Goal: Task Accomplishment & Management: Manage account settings

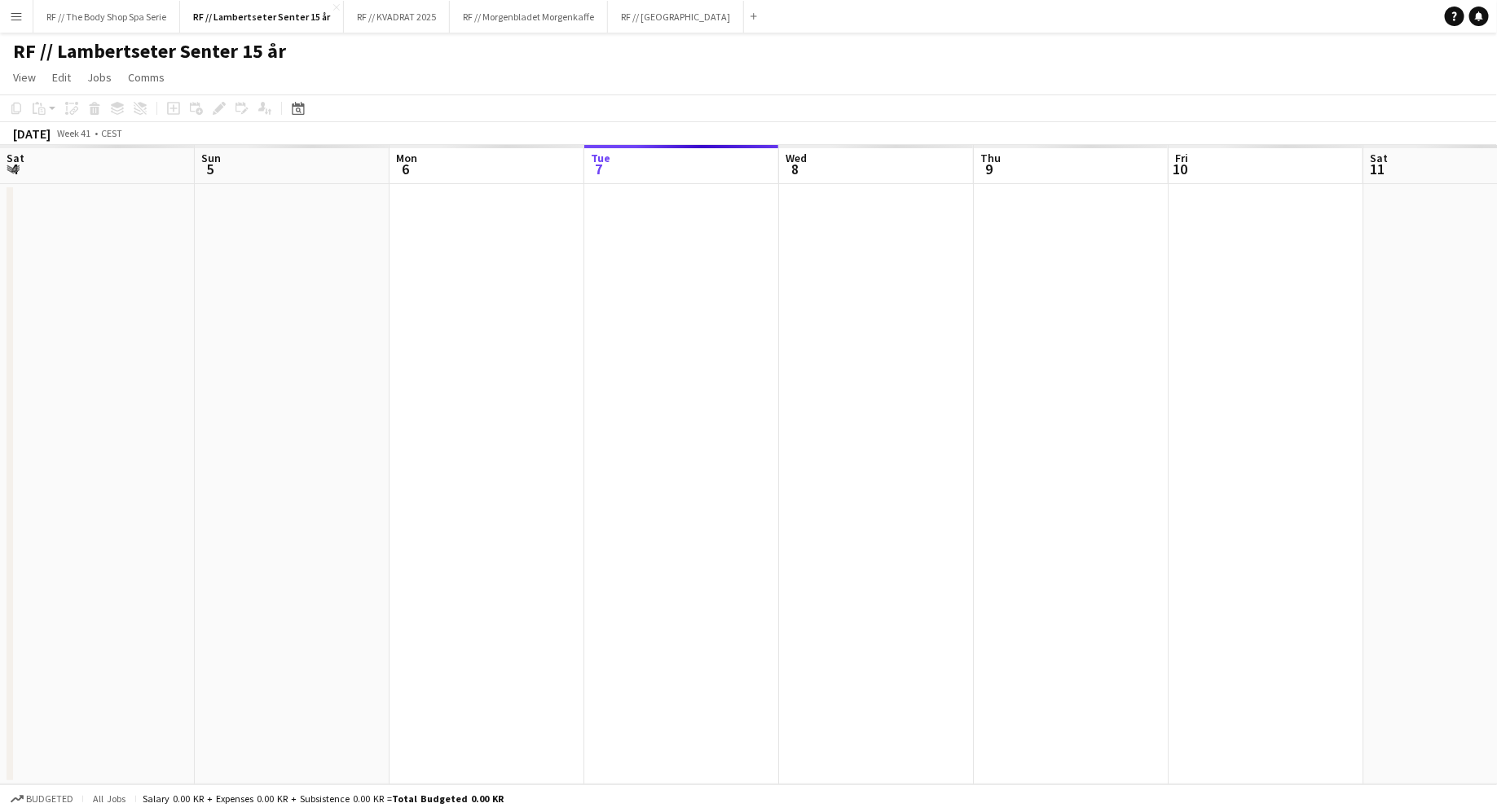
scroll to position [0, 390]
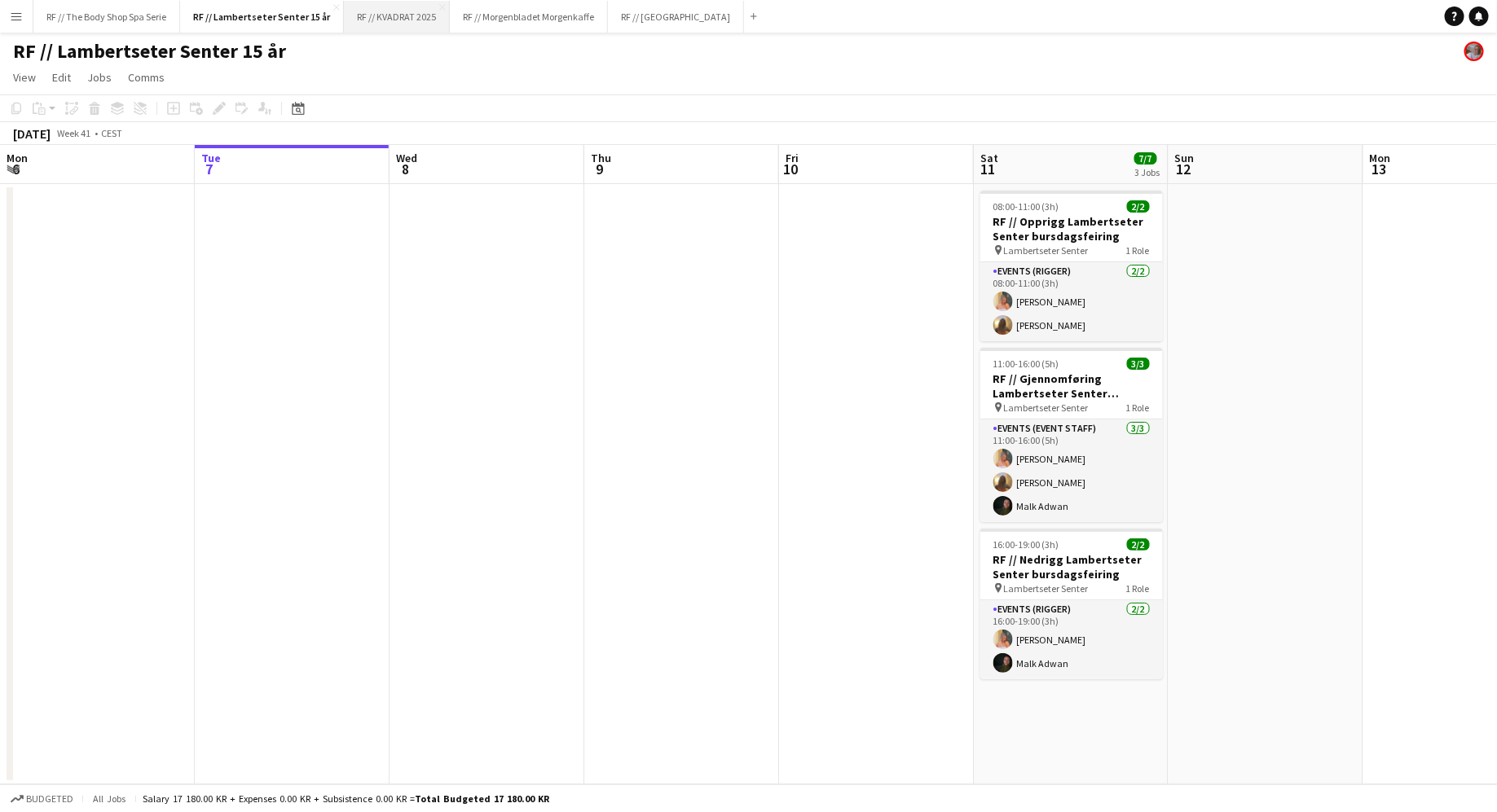
click at [403, 17] on button "RF // KVADRAT 2025 Close" at bounding box center [397, 16] width 106 height 32
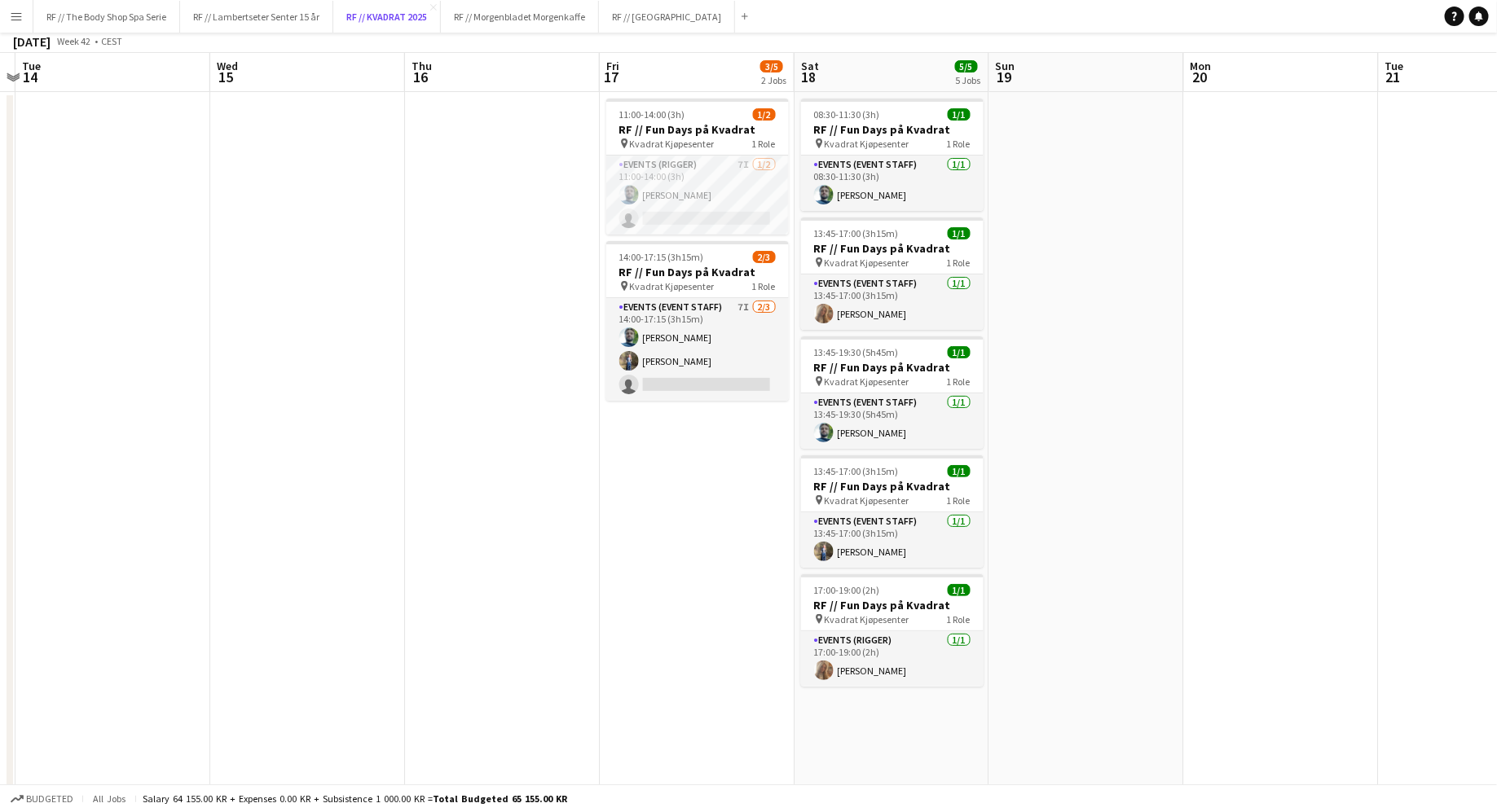
scroll to position [104, 0]
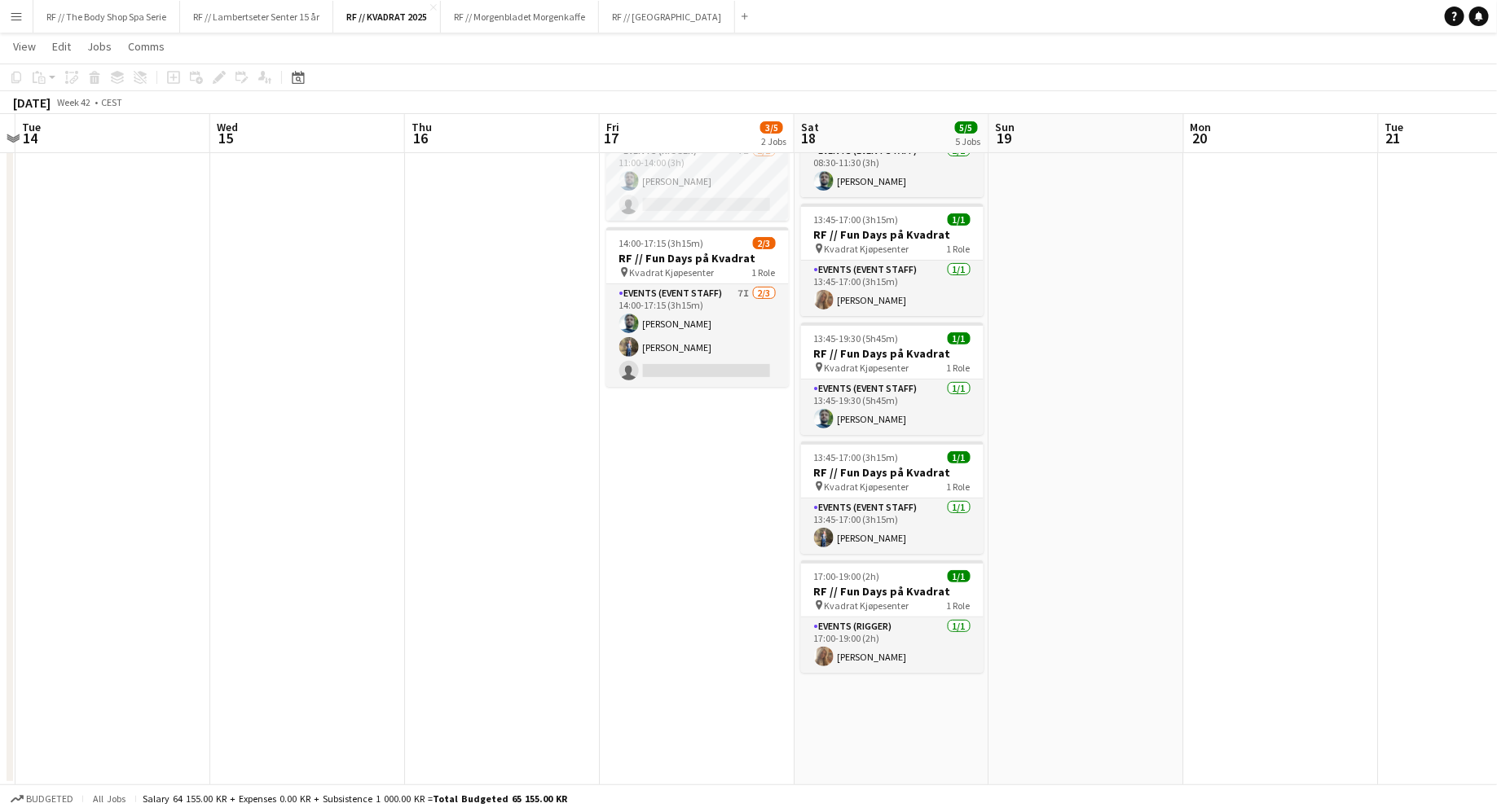
click at [667, 506] on app-date-cell "11:00-14:00 (3h) 1/2 RF // Fun Days på Kvadrat pin Kvadrat Kjøpesenter 1 Role E…" at bounding box center [697, 432] width 195 height 707
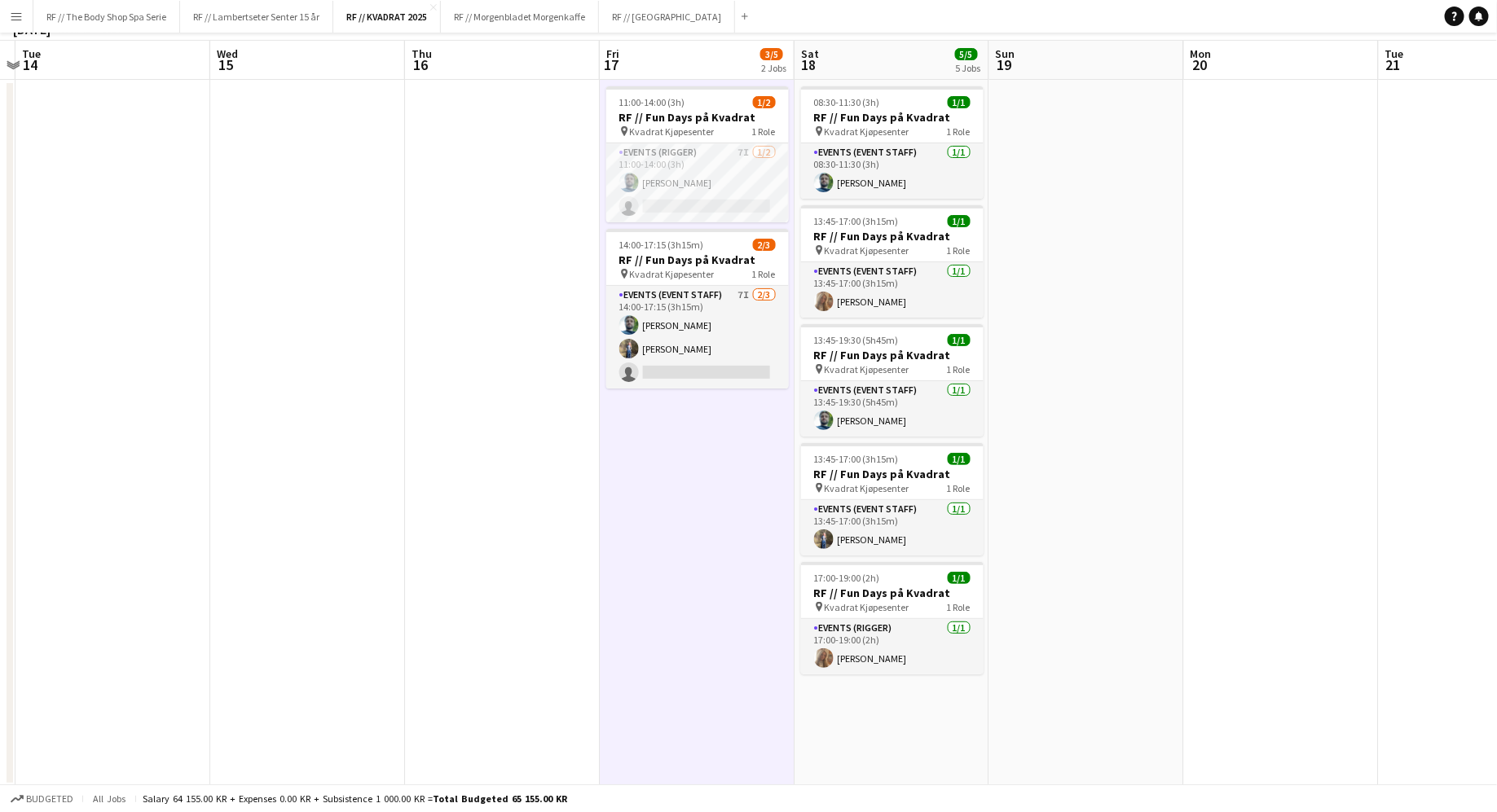
scroll to position [0, 0]
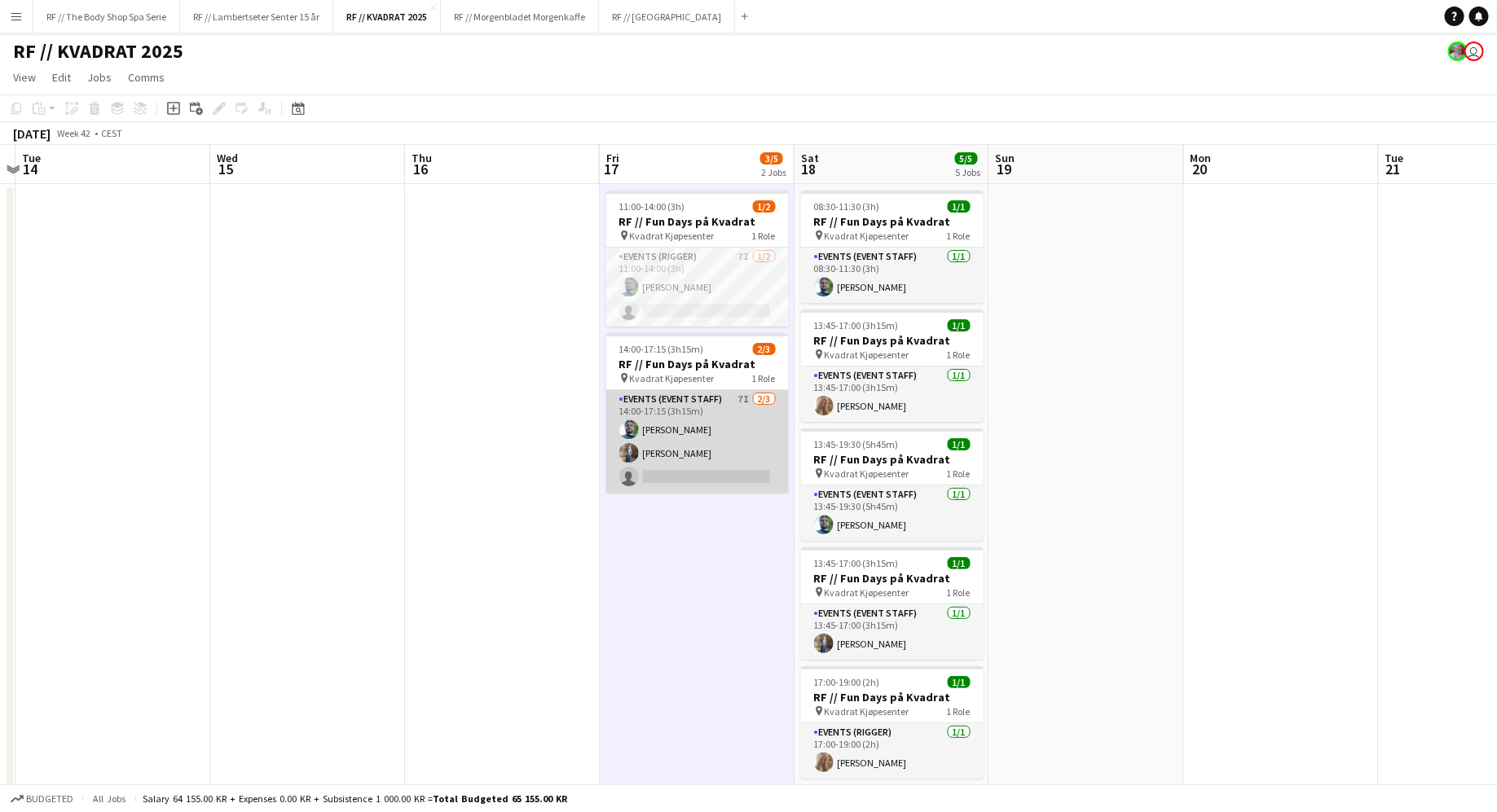
click at [757, 398] on app-card-role "Events (Event Staff) 7I [DATE] 14:00-17:15 (3h15m) [PERSON_NAME] [PERSON_NAME] …" at bounding box center [698, 441] width 183 height 103
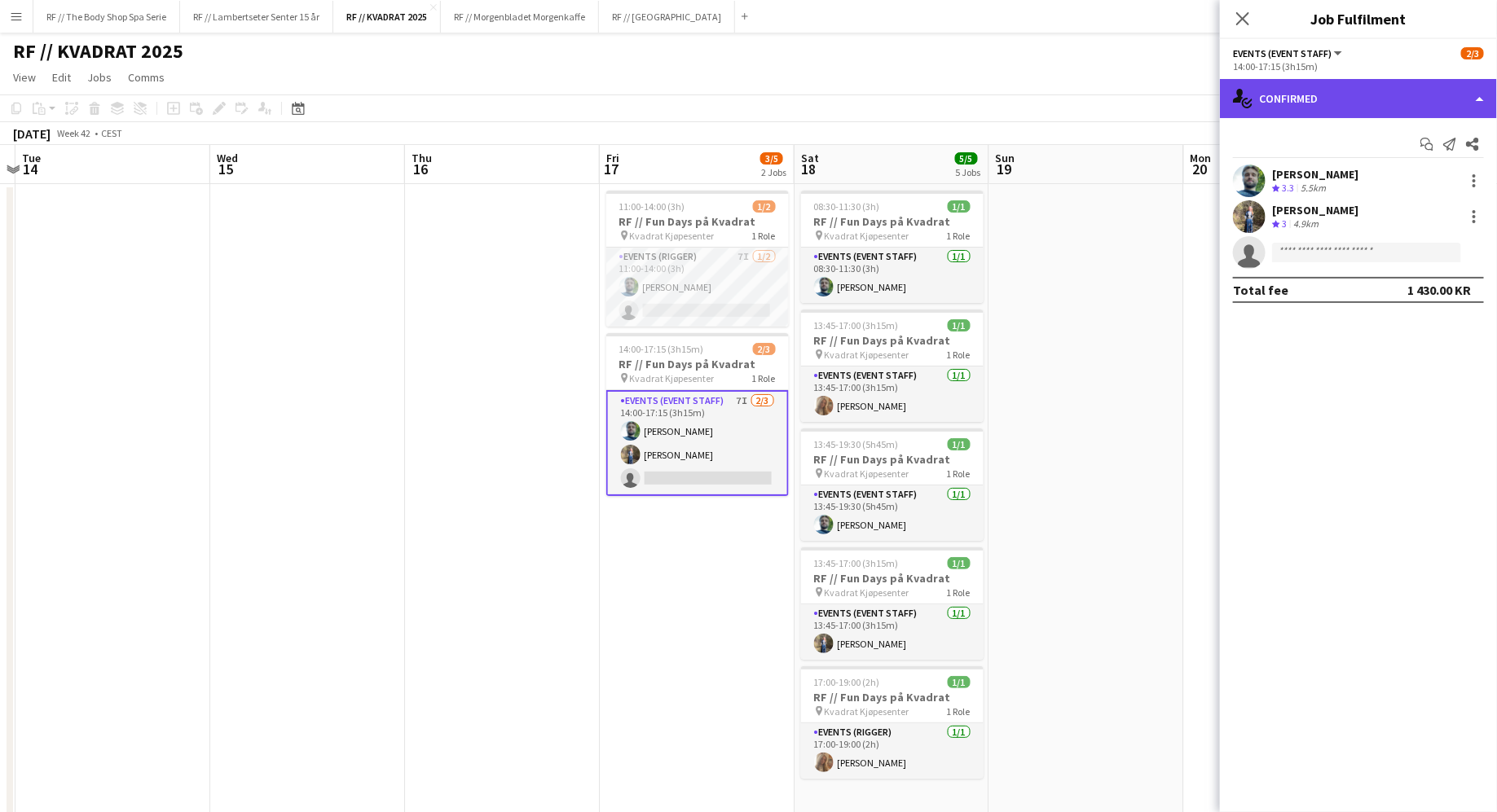
click at [1312, 106] on div "single-neutral-actions-check-2 Confirmed" at bounding box center [1358, 99] width 277 height 39
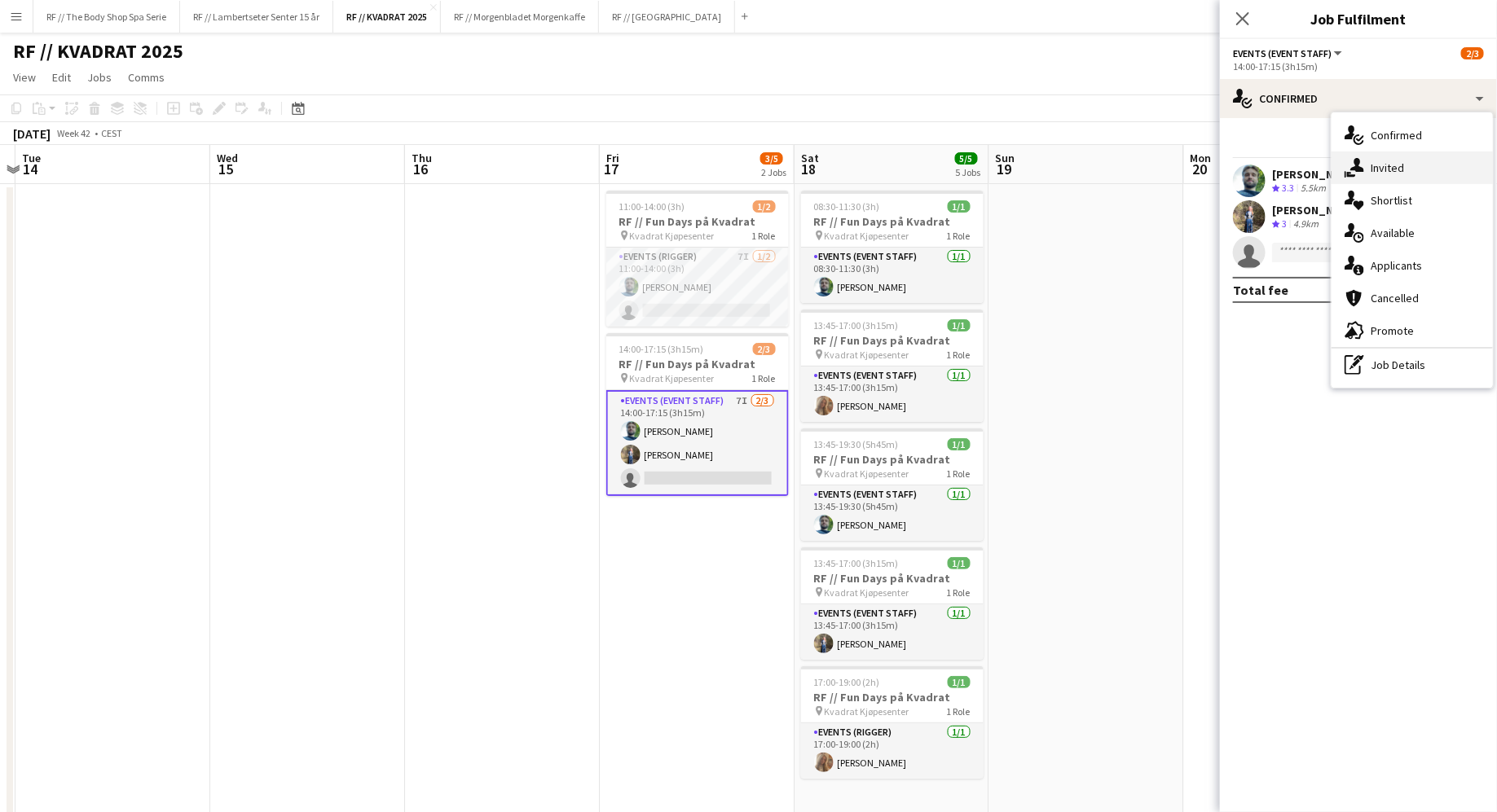
click at [1364, 166] on div "single-neutral-actions-share-1 Invited" at bounding box center [1412, 168] width 161 height 33
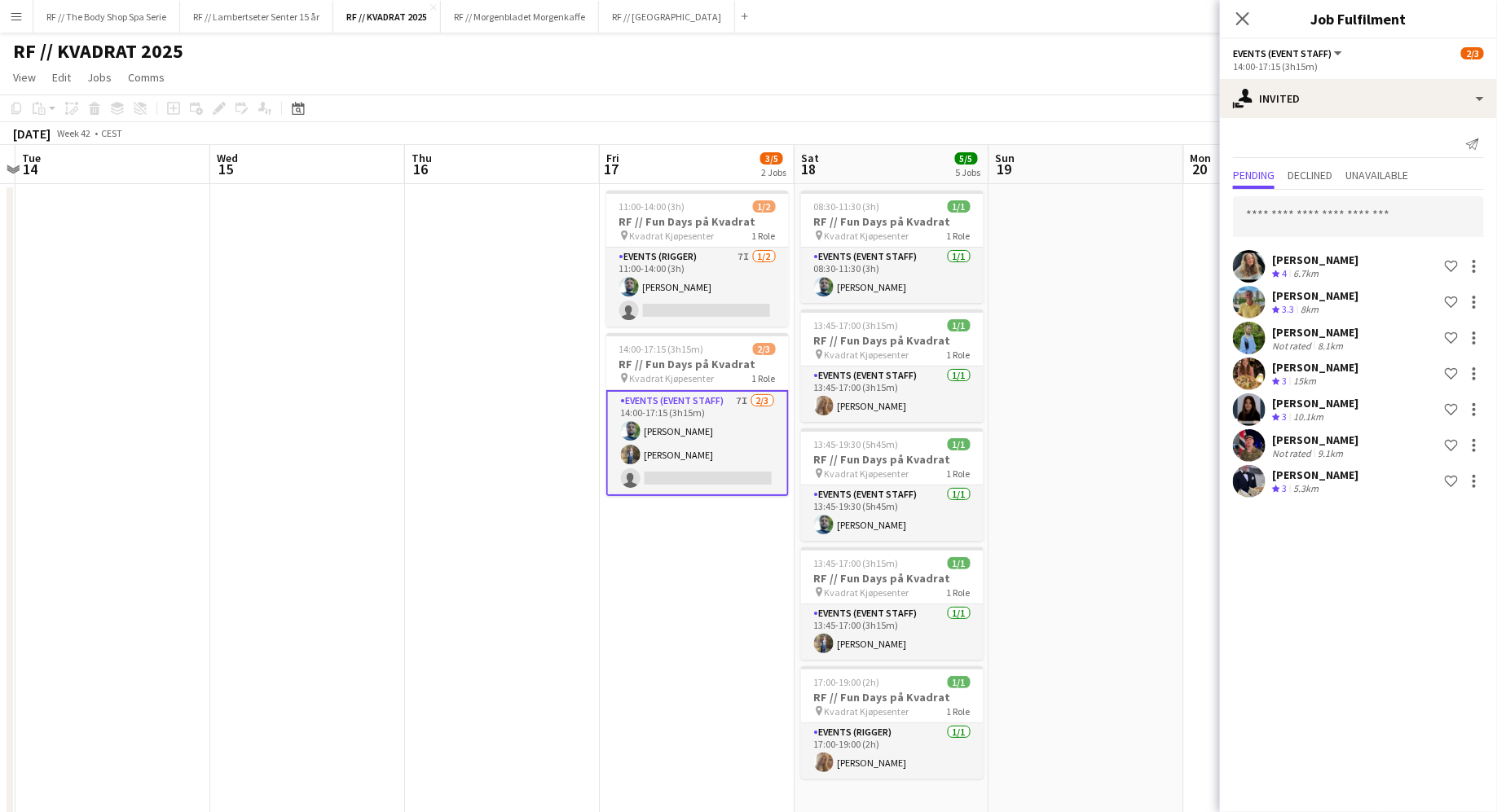
click at [1288, 519] on mat-expansion-panel "user-plus Invited Send notification Pending Declined Unavailable [PERSON_NAME] …" at bounding box center [1358, 465] width 277 height 694
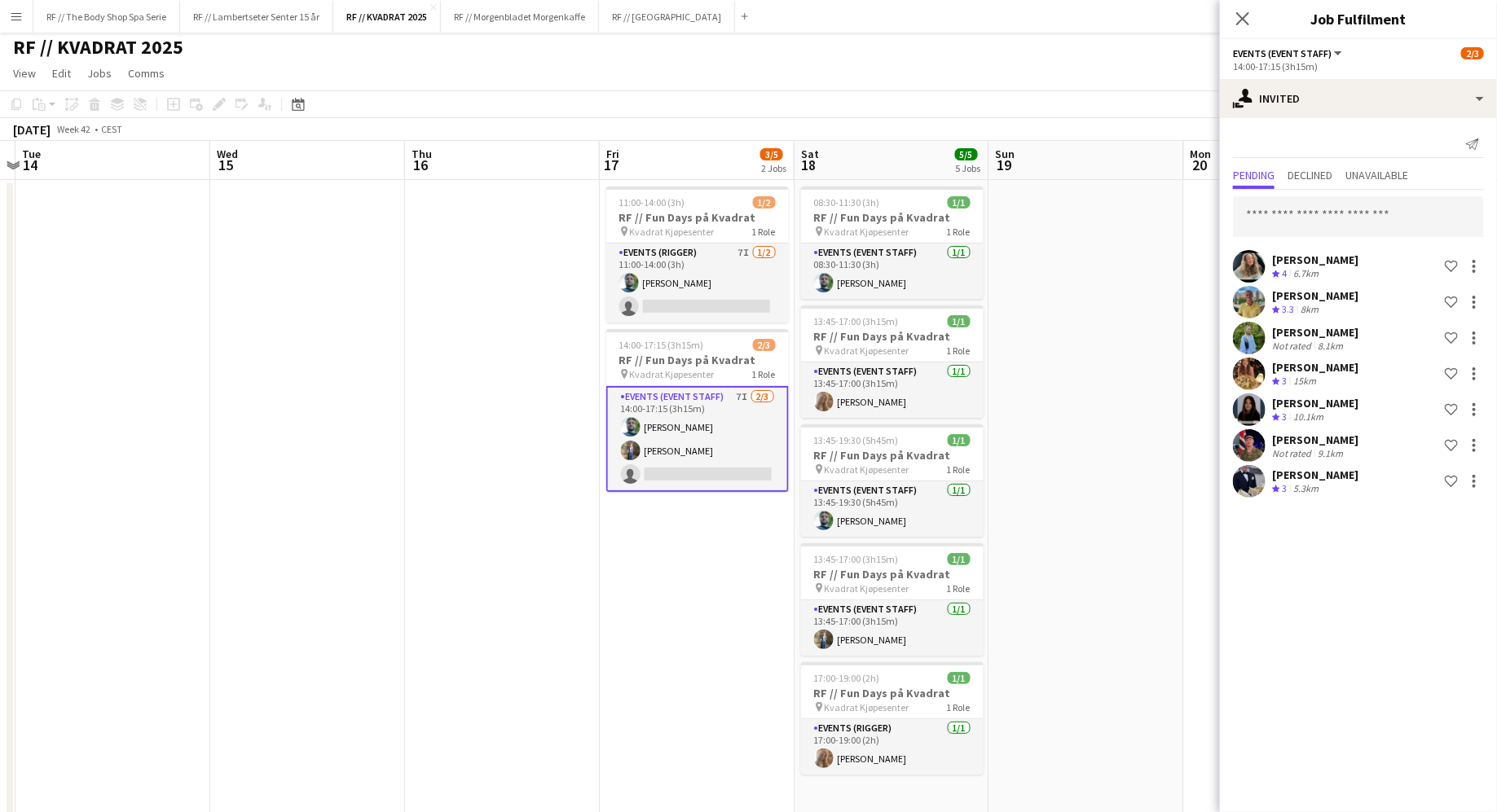
scroll to position [15, 0]
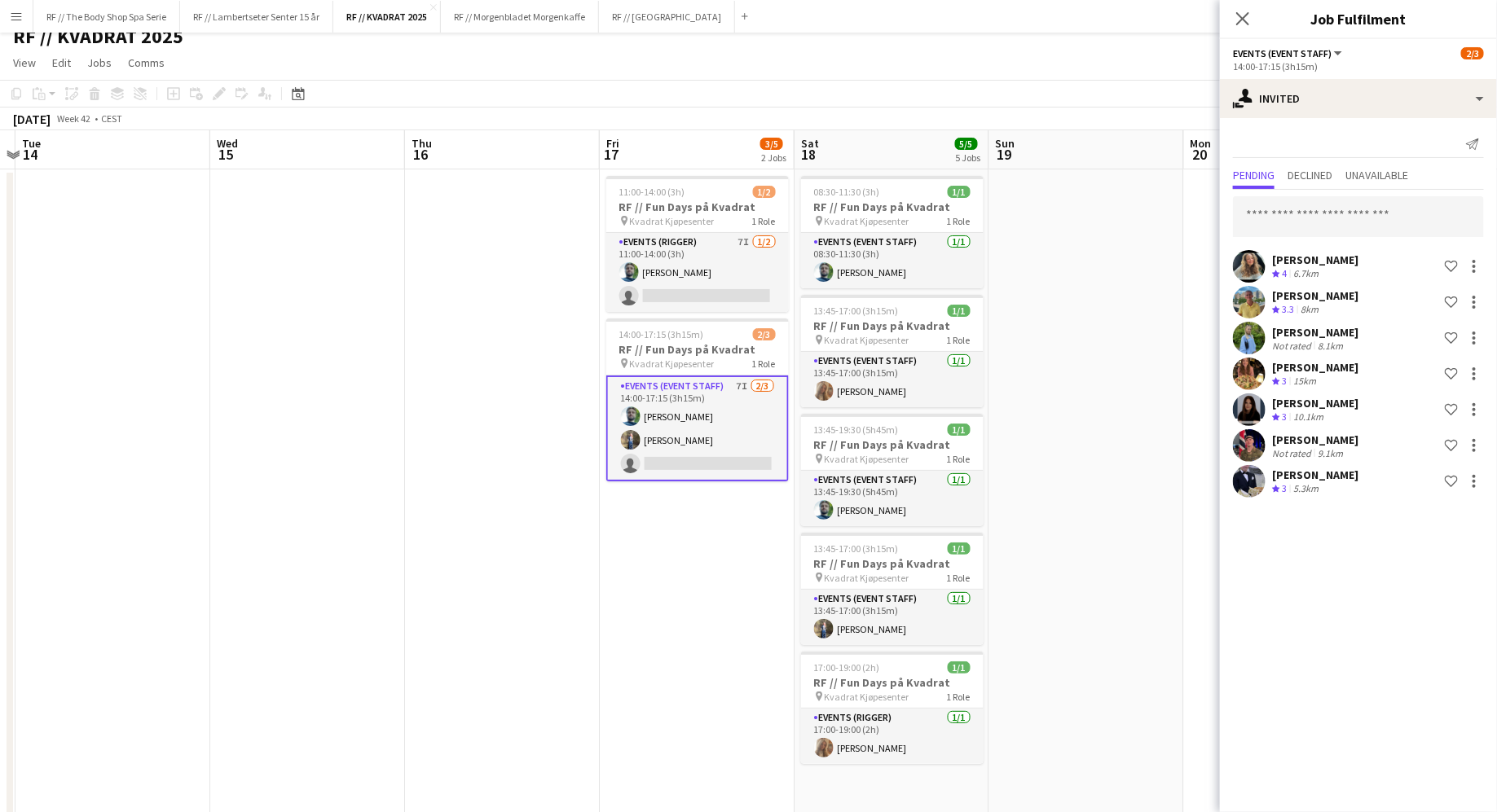
click at [1328, 560] on mat-expansion-panel "user-plus Invited Send notification Pending Declined Unavailable [PERSON_NAME] …" at bounding box center [1358, 465] width 277 height 694
click at [673, 604] on app-date-cell "11:00-14:00 (3h) 1/2 RF // Fun Days på Kvadrat pin Kvadrat Kjøpesenter 1 Role E…" at bounding box center [696, 523] width 195 height 707
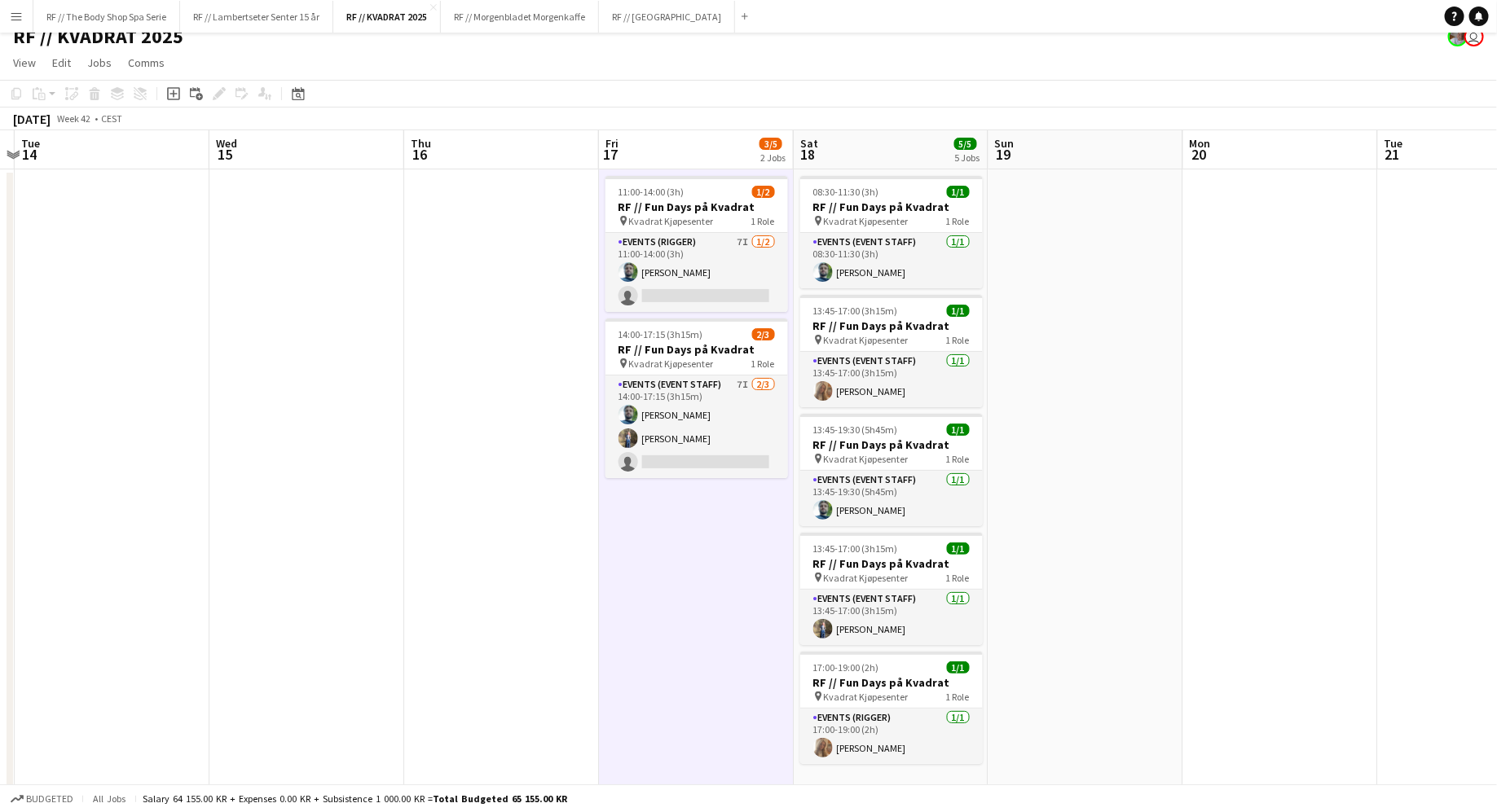
click at [673, 604] on app-date-cell "11:00-14:00 (3h) 1/2 RF // Fun Days på Kvadrat pin Kvadrat Kjøpesenter 1 Role E…" at bounding box center [696, 523] width 195 height 707
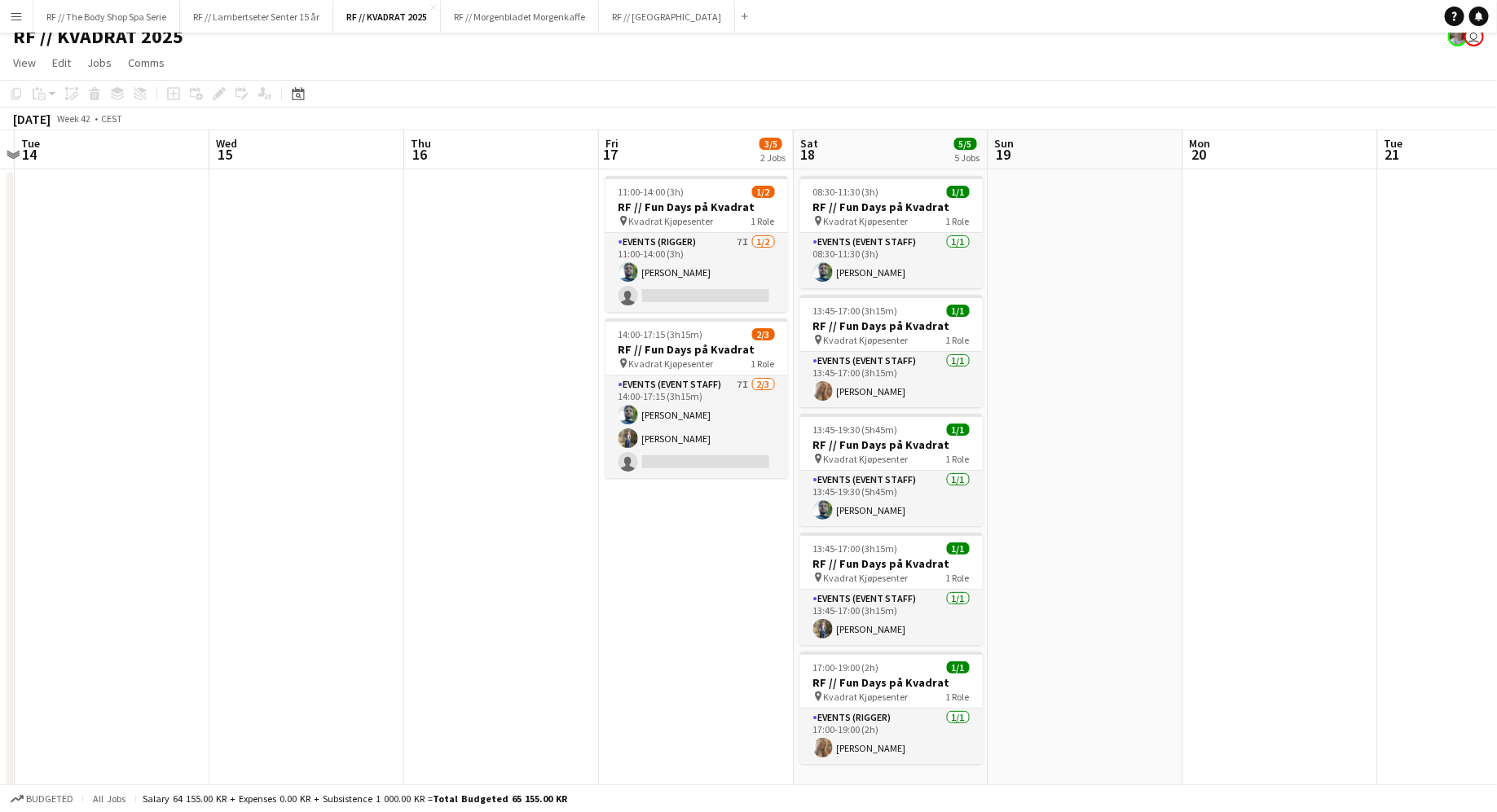
click at [672, 568] on app-date-cell "11:00-14:00 (3h) 1/2 RF // Fun Days på Kvadrat pin Kvadrat Kjøpesenter 1 Role E…" at bounding box center [696, 523] width 195 height 707
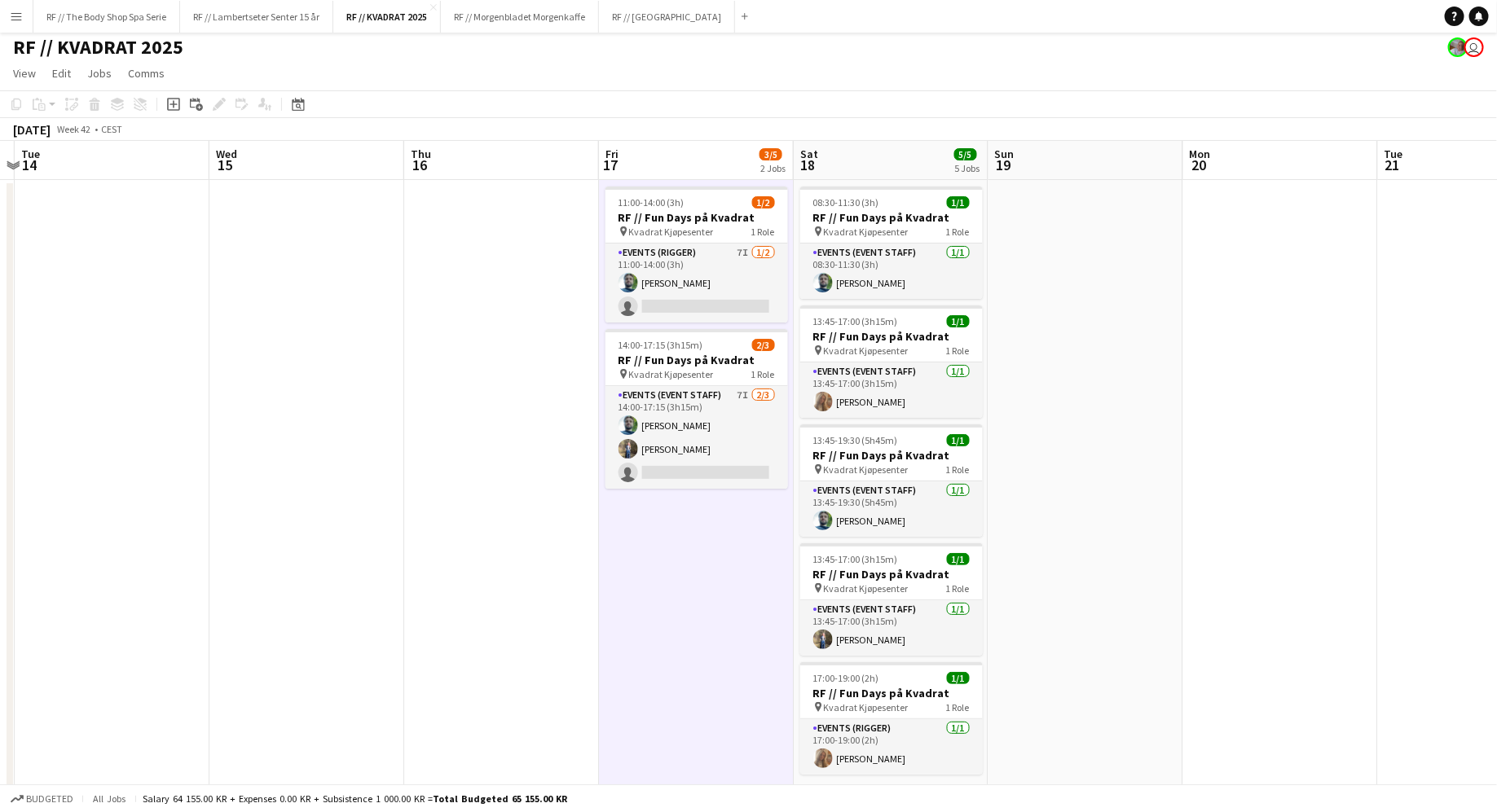
scroll to position [0, 0]
